Goal: Transaction & Acquisition: Purchase product/service

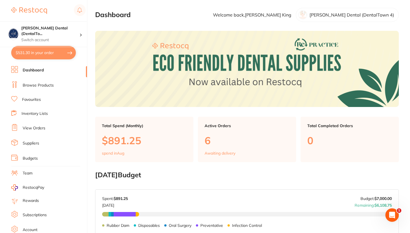
click at [65, 55] on button "$531.30 in your order" at bounding box center [43, 52] width 65 height 13
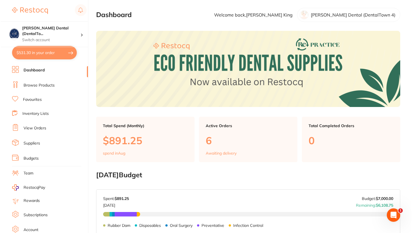
checkbox input "true"
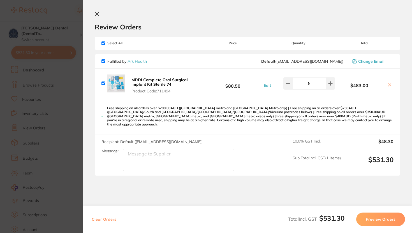
click at [97, 15] on icon at bounding box center [97, 14] width 3 height 3
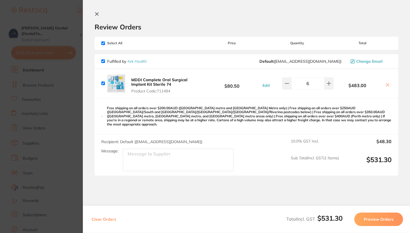
scroll to position [141, 0]
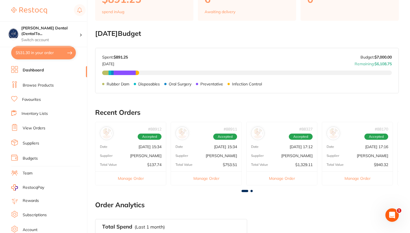
click at [69, 54] on button "$531.30 in your order" at bounding box center [43, 52] width 65 height 13
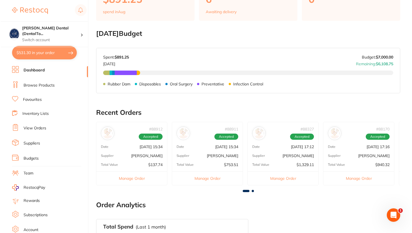
scroll to position [0, 0]
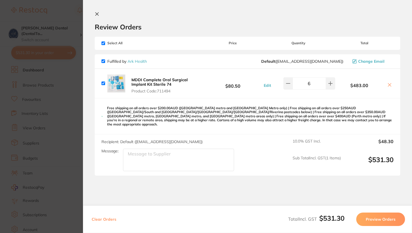
click at [94, 16] on section "Review Orders Your orders are being processed and we will notify you once we ha…" at bounding box center [247, 116] width 329 height 233
click at [96, 14] on icon at bounding box center [97, 14] width 4 height 4
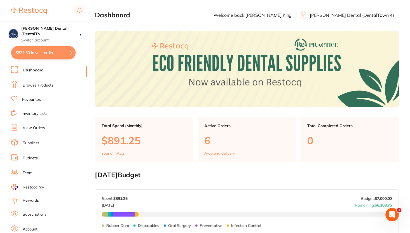
scroll to position [141, 0]
